Goal: Task Accomplishment & Management: Manage account settings

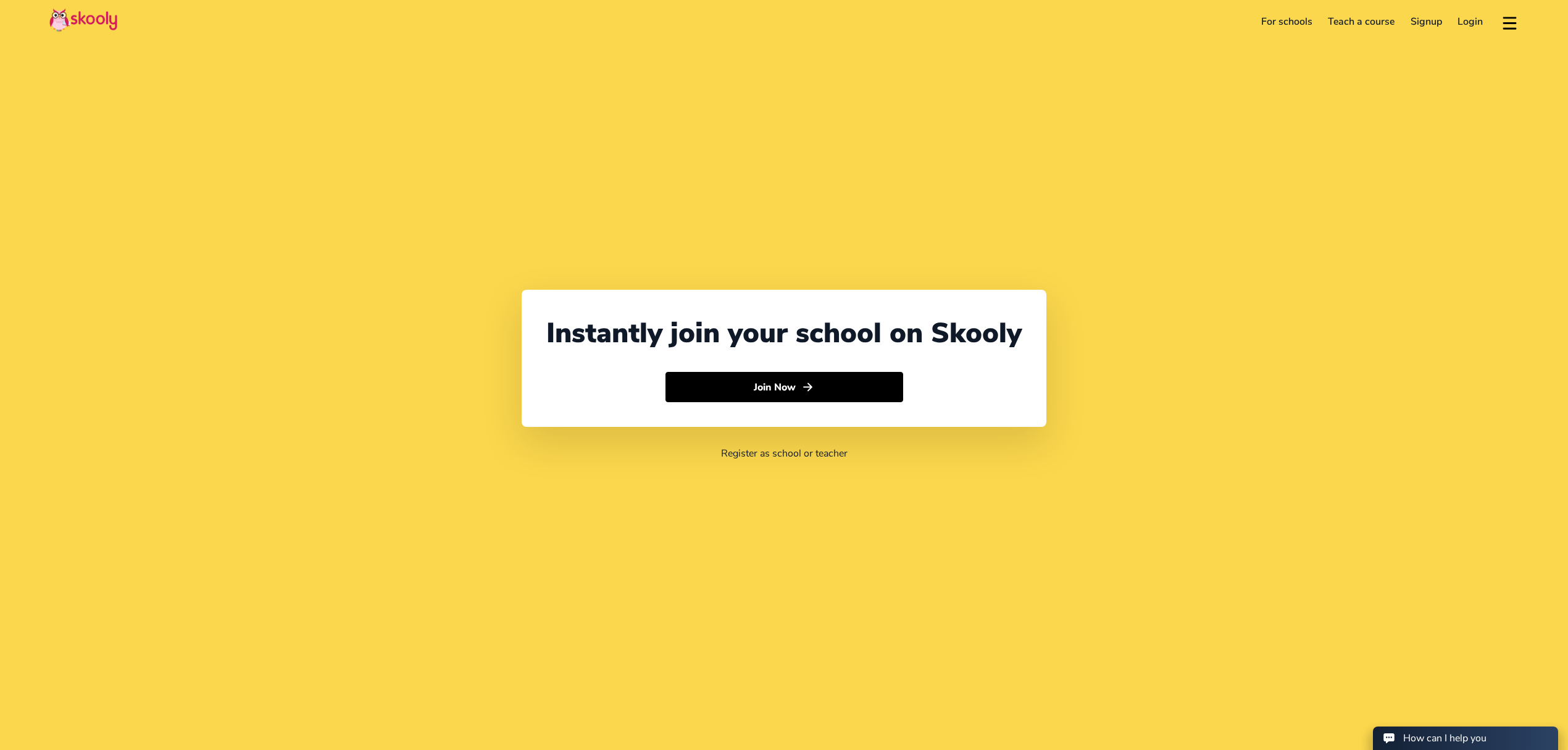
click at [1467, 23] on link "Login" at bounding box center [1470, 22] width 42 height 20
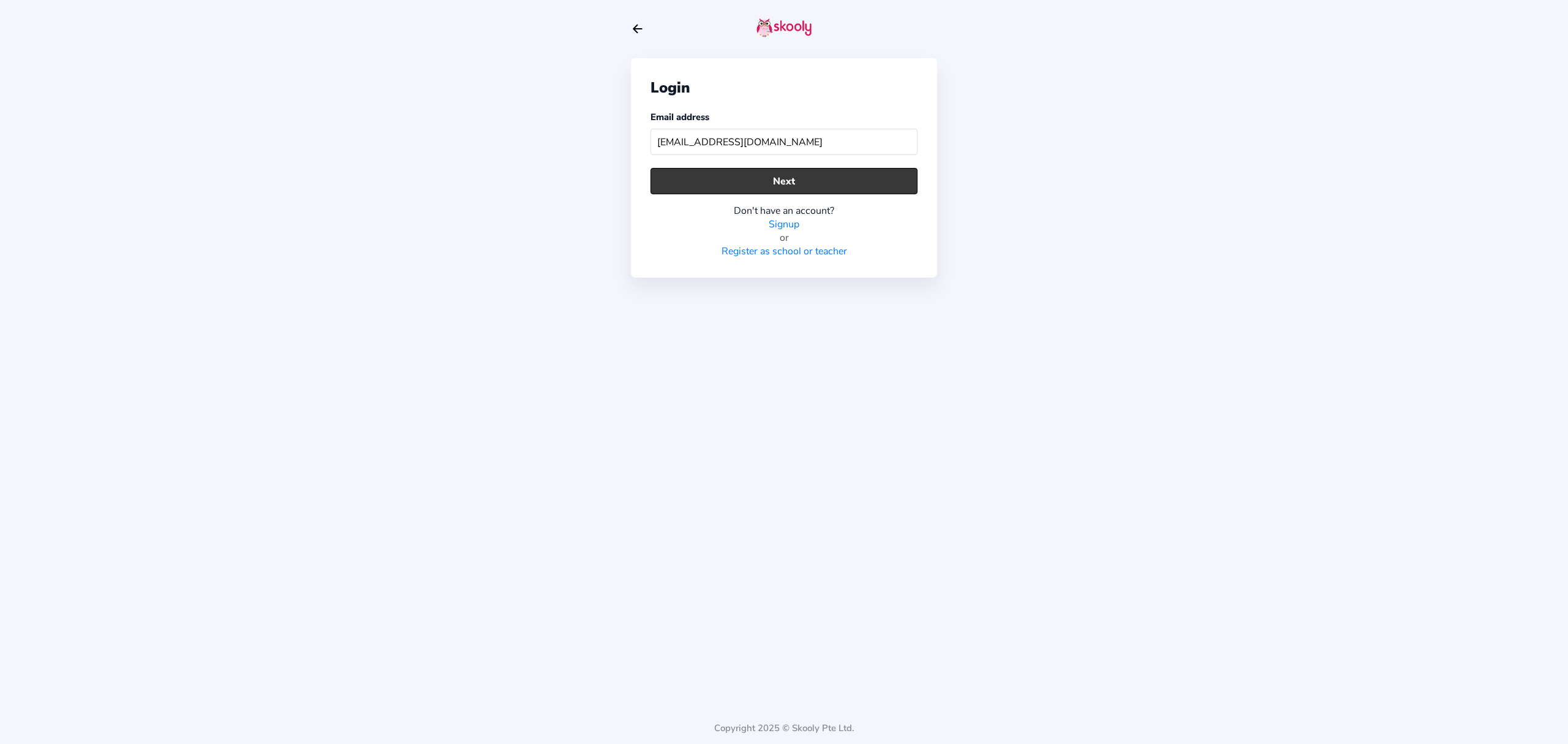
type input "[EMAIL_ADDRESS][DOMAIN_NAME]"
click at [780, 175] on button "Next" at bounding box center [784, 181] width 267 height 26
click at [847, 182] on button "Next" at bounding box center [784, 181] width 267 height 26
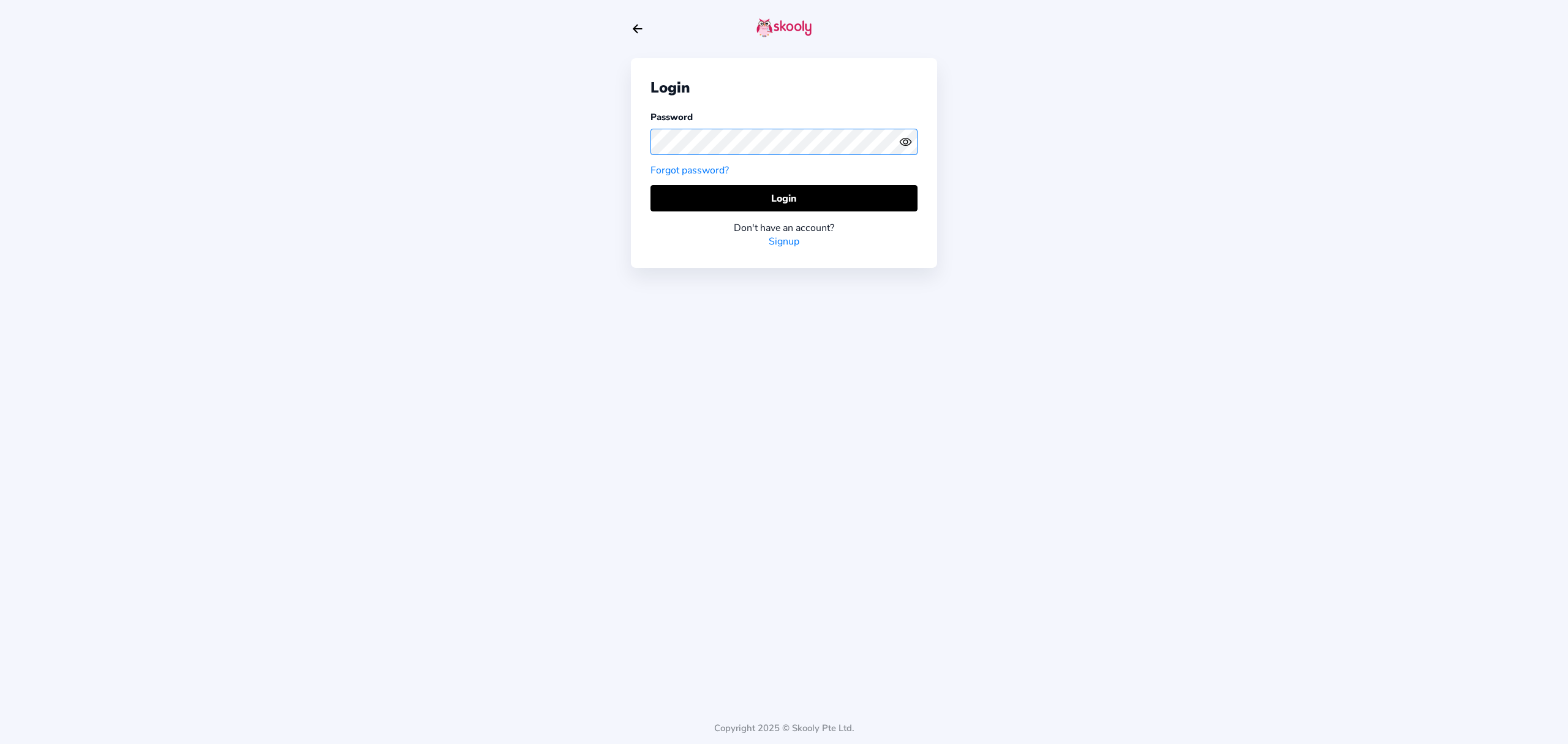
click at [623, 149] on div "Login Password Forgot password? Login Don't have an account? Signup Copyright 2…" at bounding box center [784, 372] width 1568 height 744
click at [910, 142] on icon "Eye" at bounding box center [905, 141] width 13 height 13
click at [910, 142] on icon "Eye Off" at bounding box center [905, 141] width 13 height 13
click at [874, 196] on button "Login" at bounding box center [784, 197] width 267 height 26
